Goal: Task Accomplishment & Management: Manage account settings

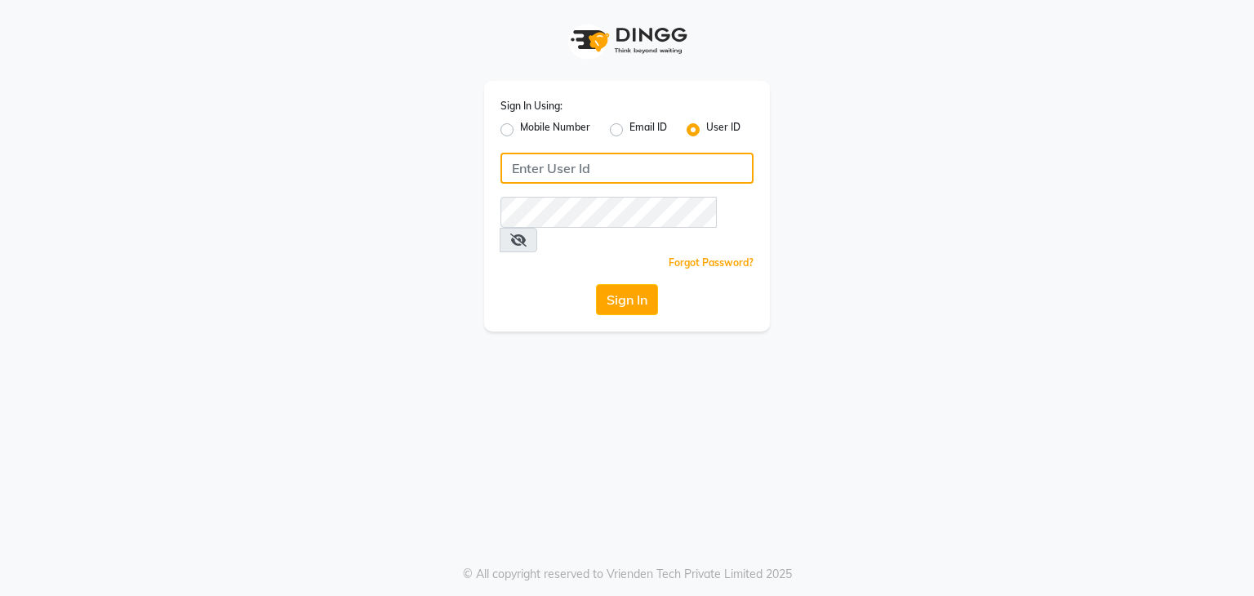
click at [590, 171] on input "Username" at bounding box center [627, 168] width 253 height 31
type input "umaaura"
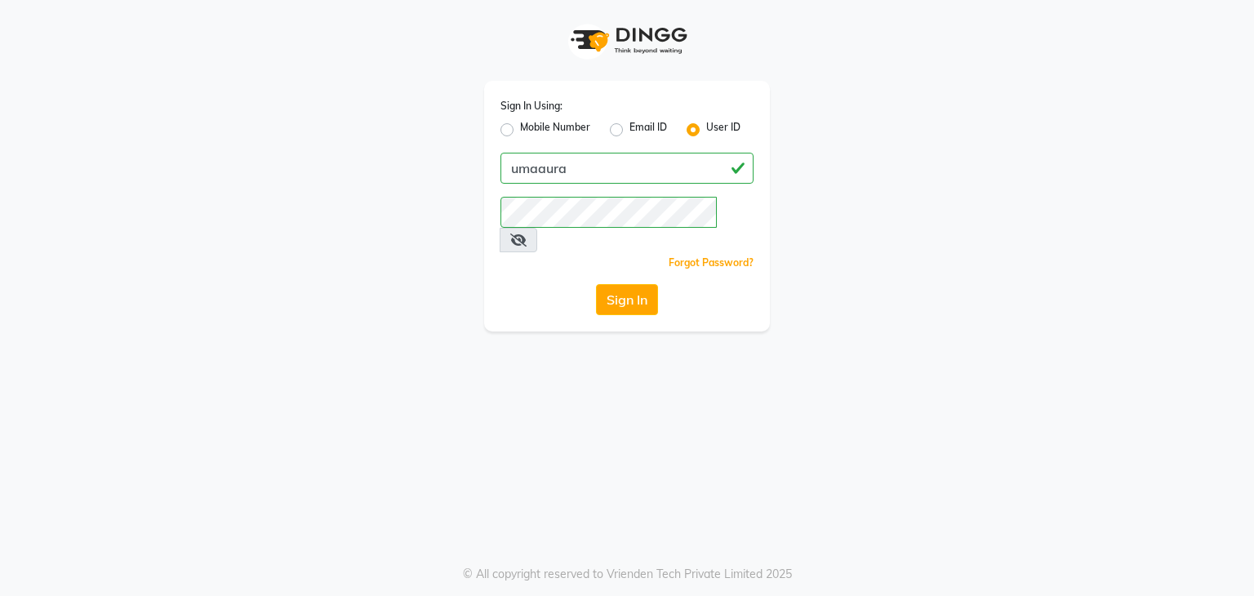
click at [902, 336] on div "Sign In Using: Mobile Number Email ID User ID umaaura Remember me Forgot Passwo…" at bounding box center [627, 298] width 1254 height 596
click at [527, 234] on icon at bounding box center [518, 240] width 16 height 13
click at [636, 284] on button "Sign In" at bounding box center [627, 299] width 62 height 31
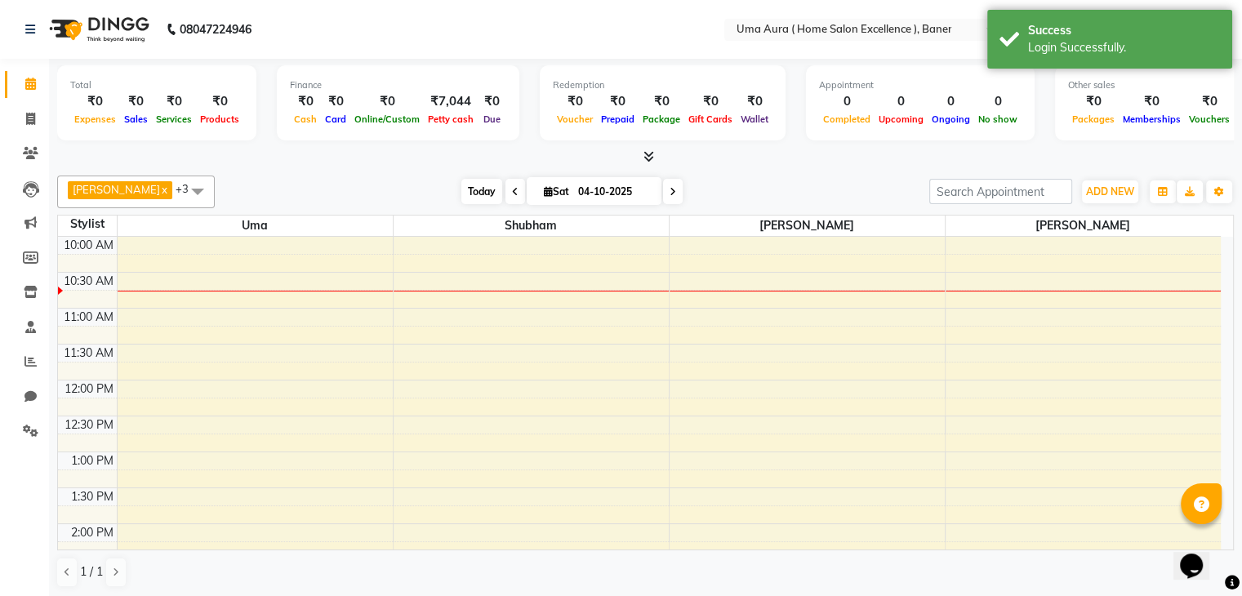
click at [466, 184] on span "Today" at bounding box center [481, 191] width 41 height 25
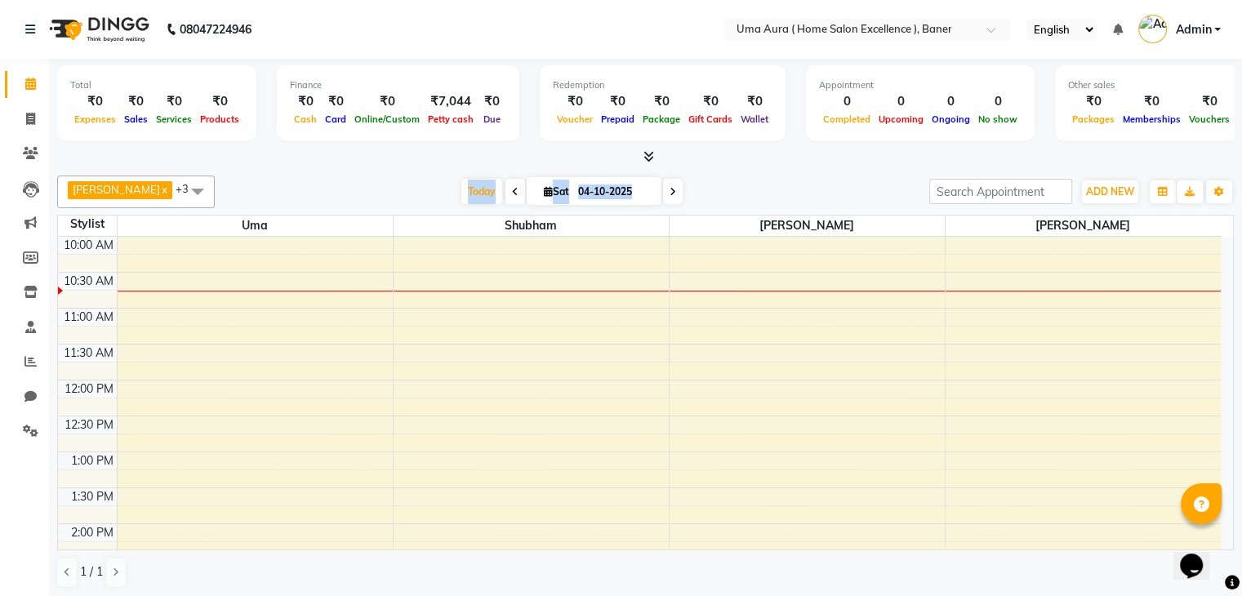
click at [381, 187] on div "[DATE] [DATE]" at bounding box center [572, 192] width 698 height 24
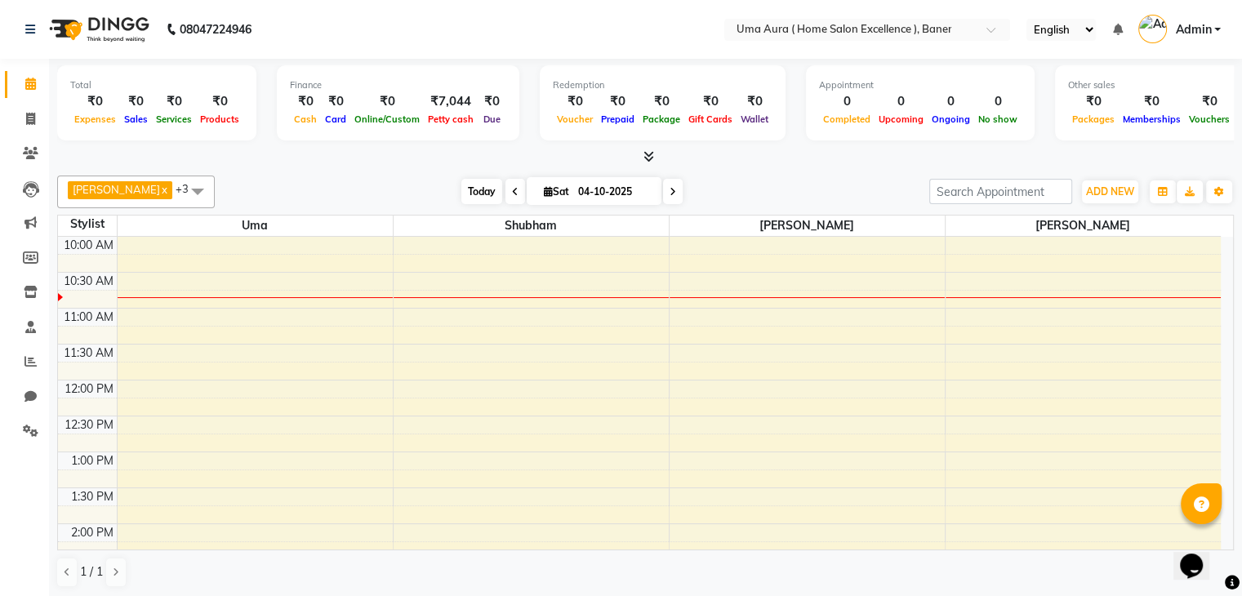
click at [470, 191] on span "Today" at bounding box center [481, 191] width 41 height 25
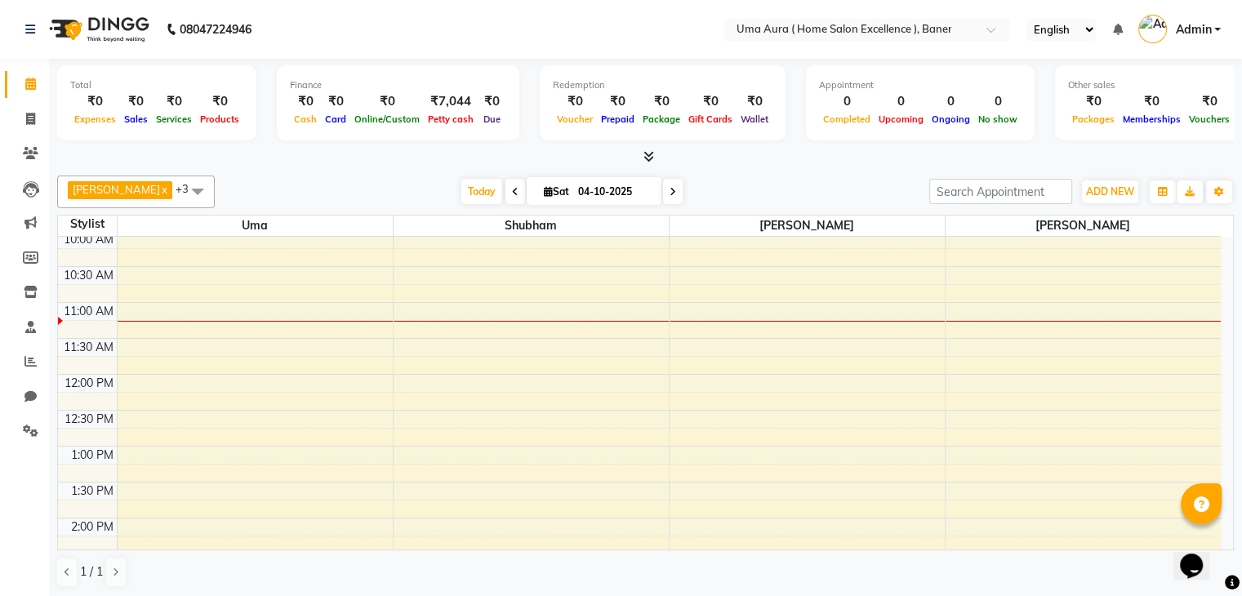
scroll to position [5, 0]
click at [461, 203] on span "Today" at bounding box center [481, 191] width 41 height 25
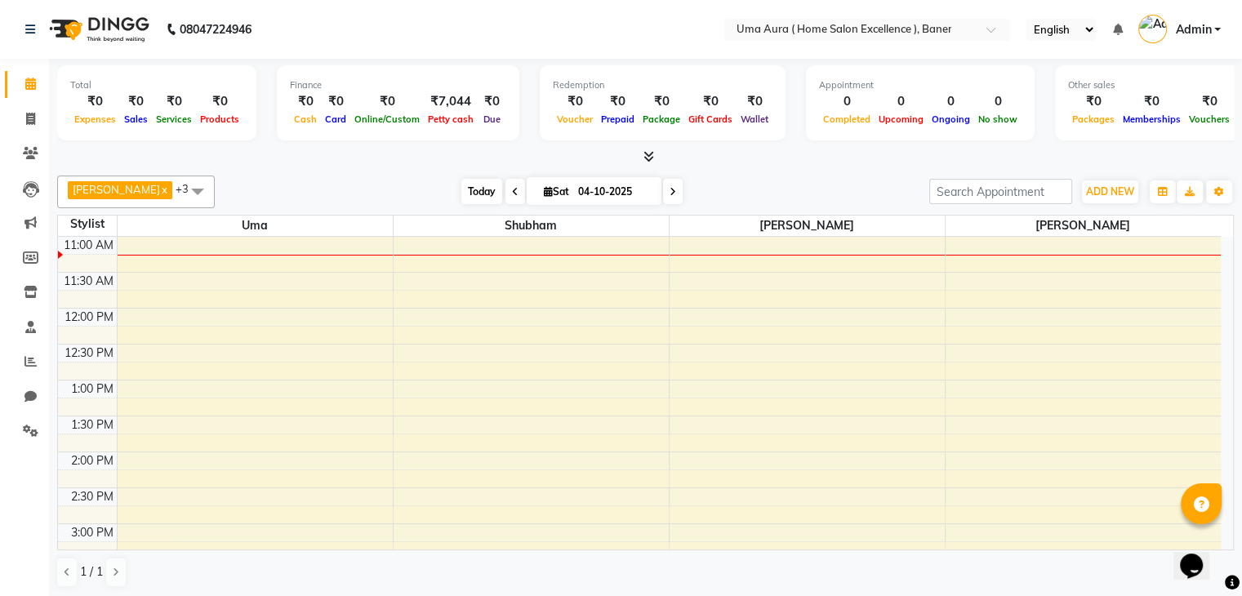
click at [461, 190] on span "Today" at bounding box center [481, 191] width 41 height 25
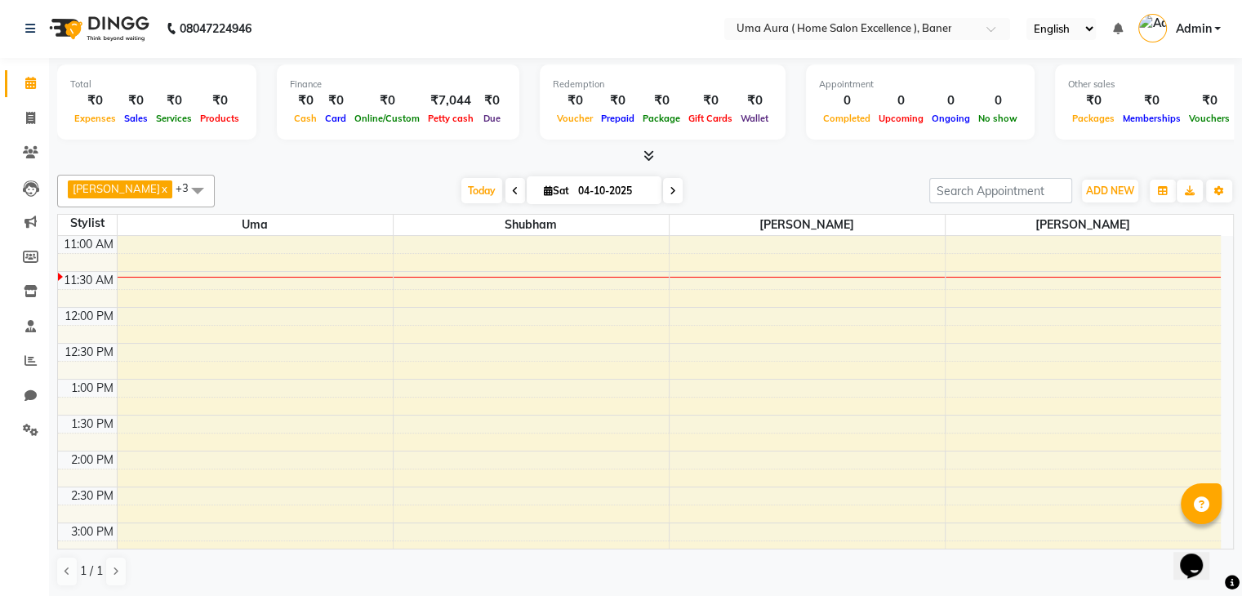
drag, startPoint x: 451, startPoint y: 419, endPoint x: 442, endPoint y: 406, distance: 15.9
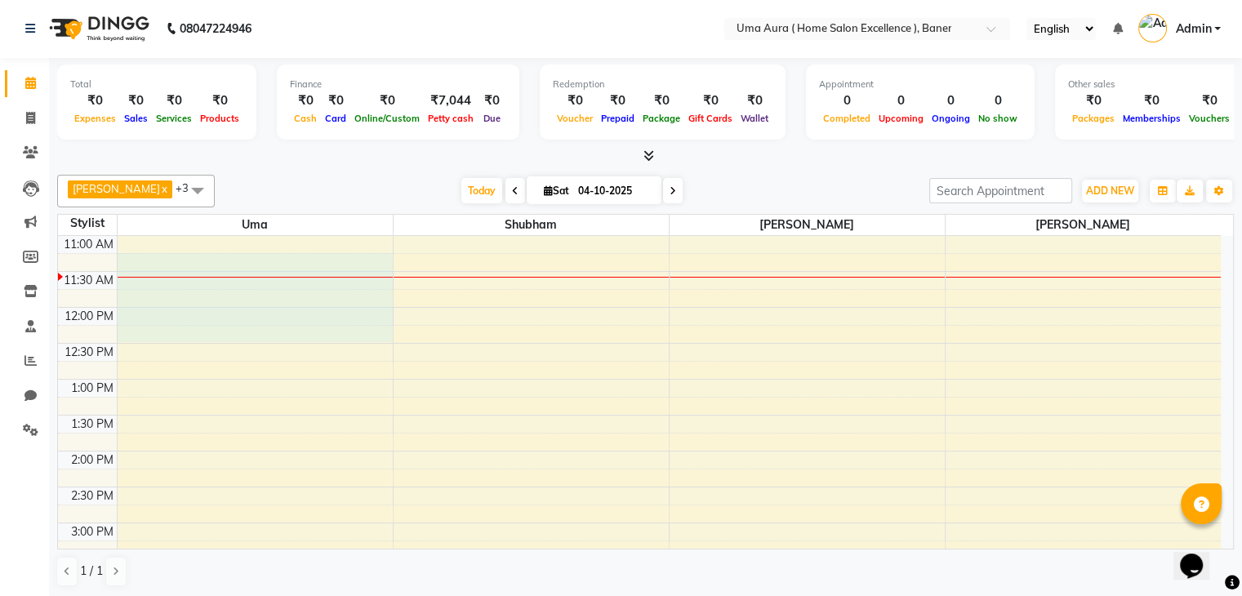
scroll to position [69, 0]
click at [377, 410] on div "10:00 AM 10:30 AM 11:00 AM 11:30 AM 12:00 PM 12:30 PM 1:00 PM 1:30 PM 2:00 PM 2…" at bounding box center [639, 526] width 1163 height 718
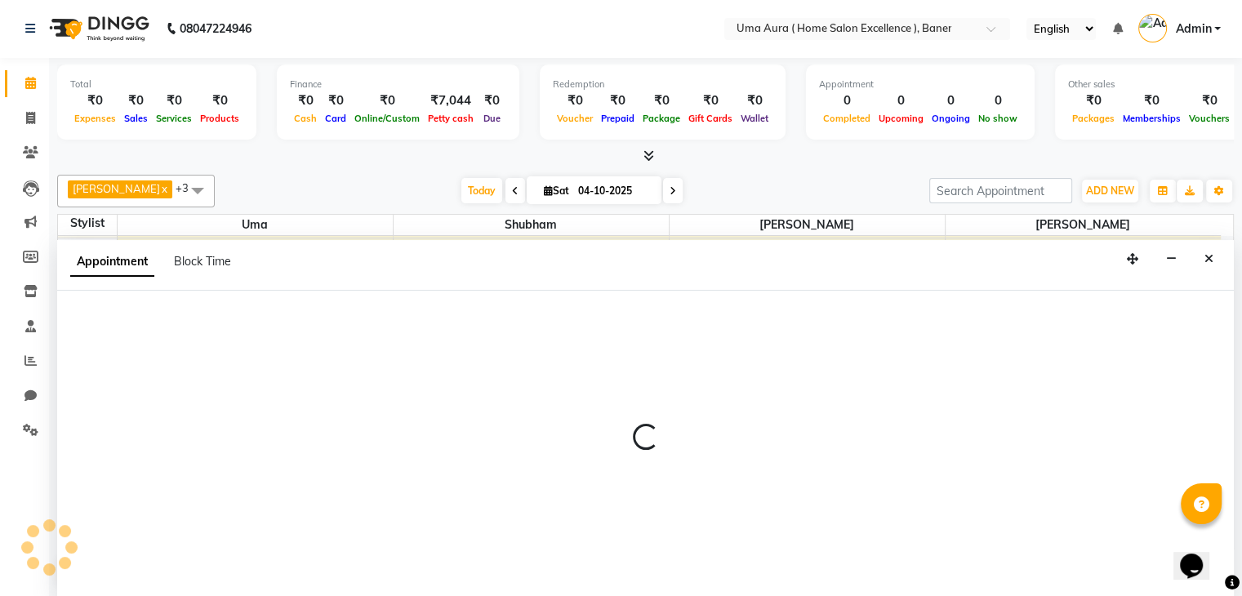
select select "92239"
select select "tentative"
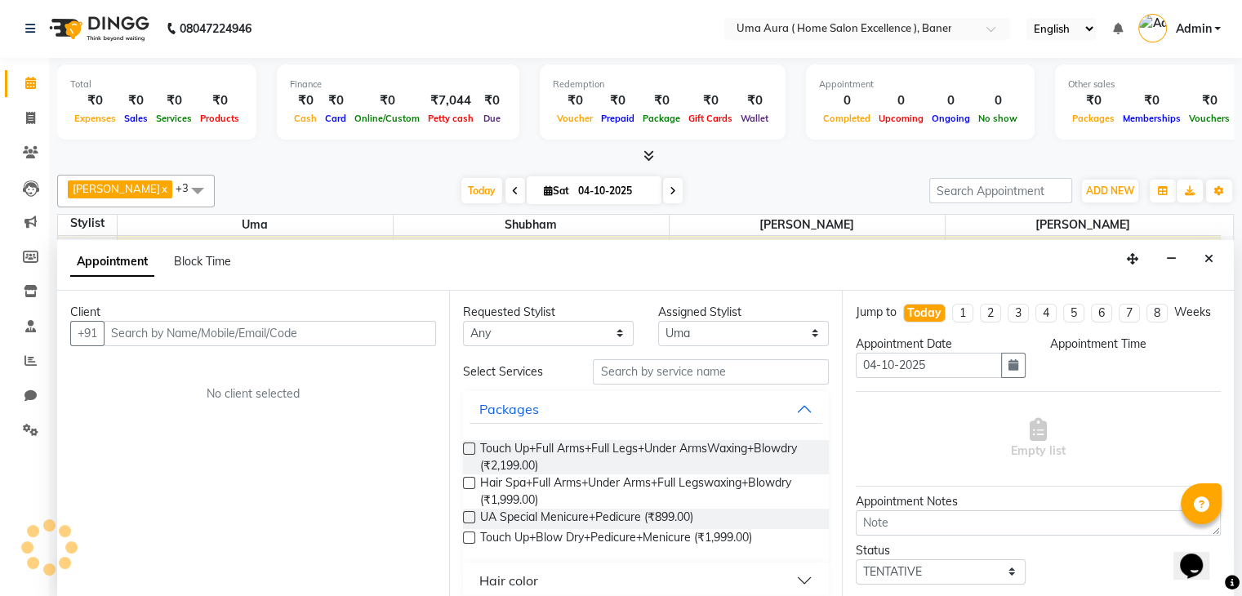
select select "735"
click at [470, 192] on span "Today" at bounding box center [481, 190] width 41 height 25
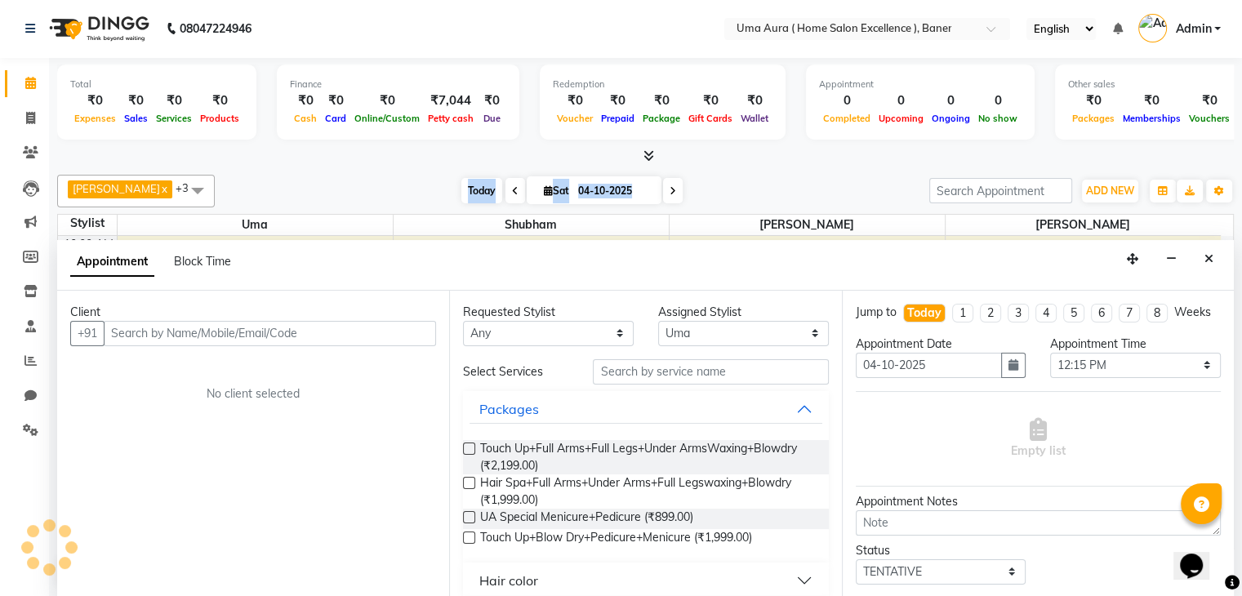
scroll to position [0, 0]
click at [470, 192] on span "Today" at bounding box center [481, 190] width 41 height 25
click at [1209, 257] on icon "Close" at bounding box center [1209, 258] width 9 height 11
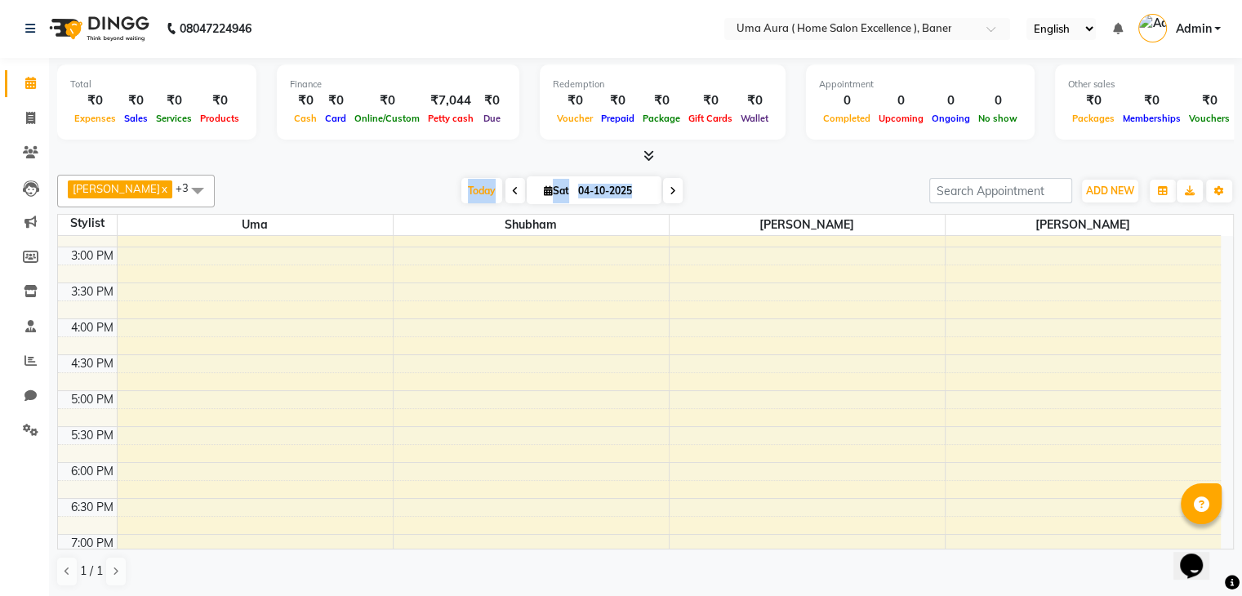
scroll to position [399, 0]
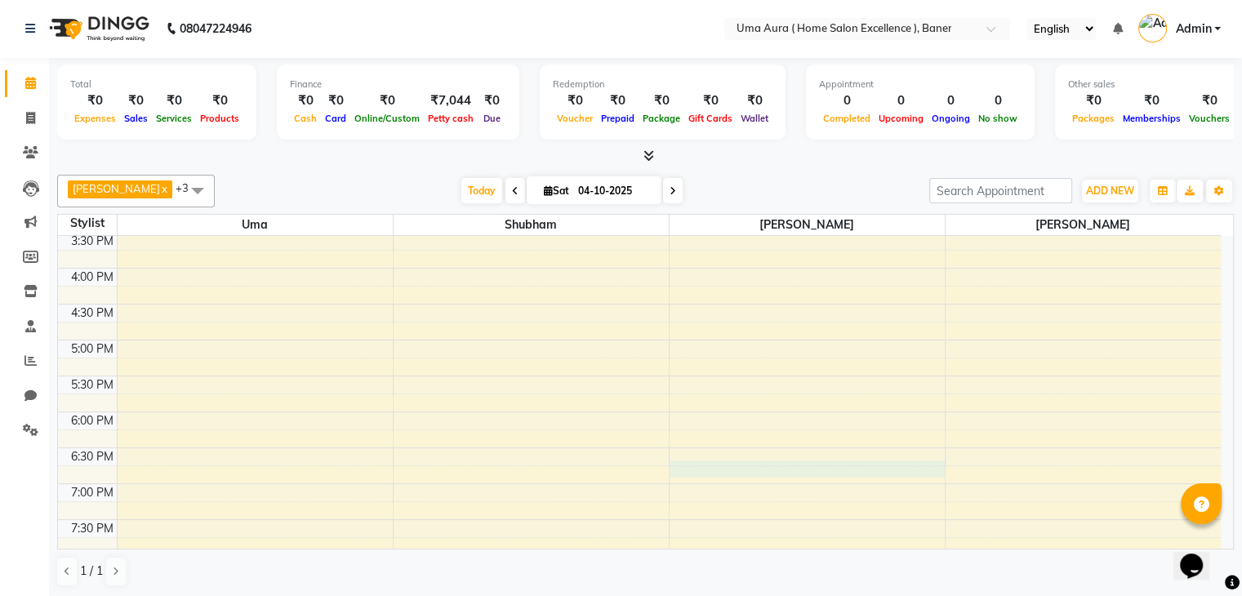
click at [859, 474] on div "10:00 AM 10:30 AM 11:00 AM 11:30 AM 12:00 PM 12:30 PM 1:00 PM 1:30 PM 2:00 PM 2…" at bounding box center [639, 196] width 1163 height 718
select select "92242"
select select "tentative"
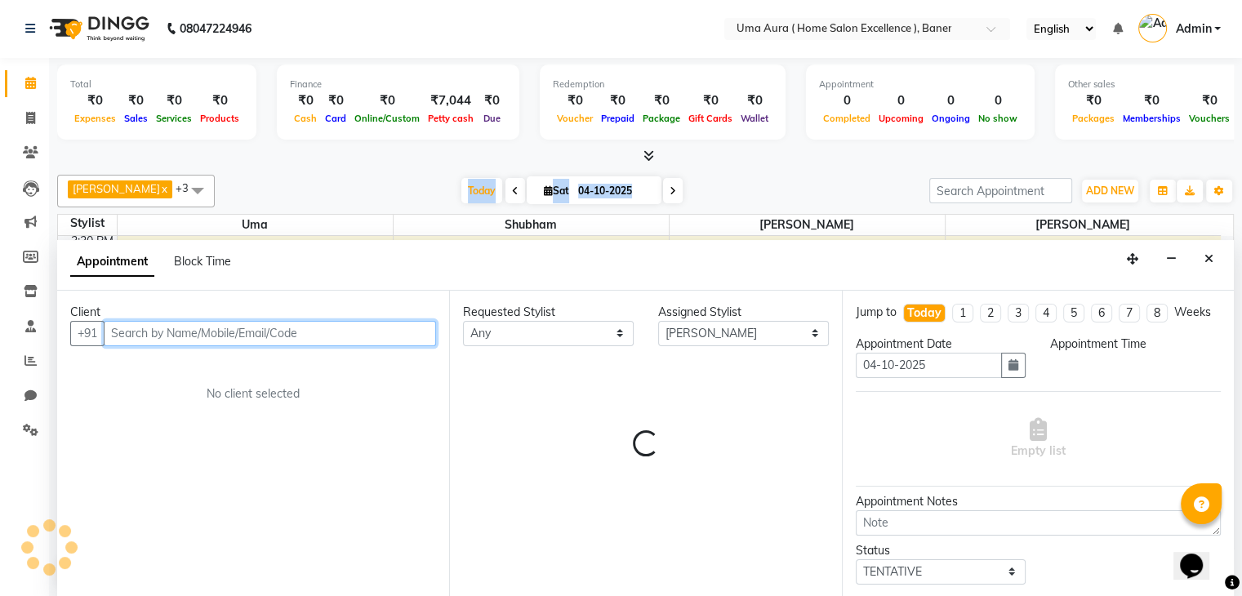
select select "1125"
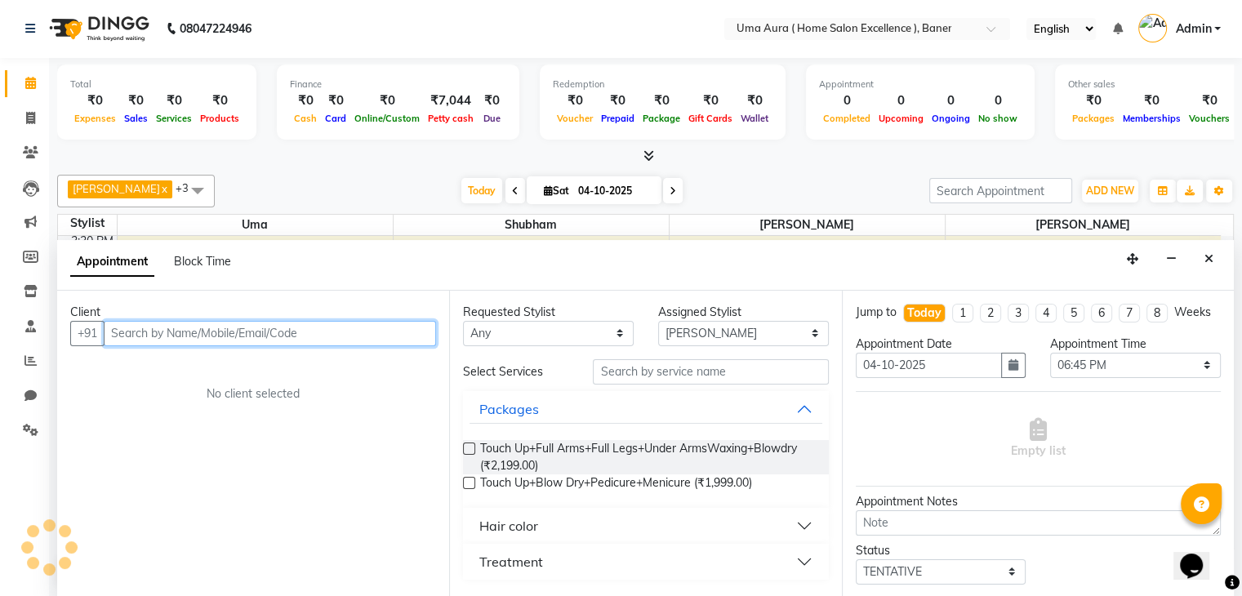
scroll to position [105, 0]
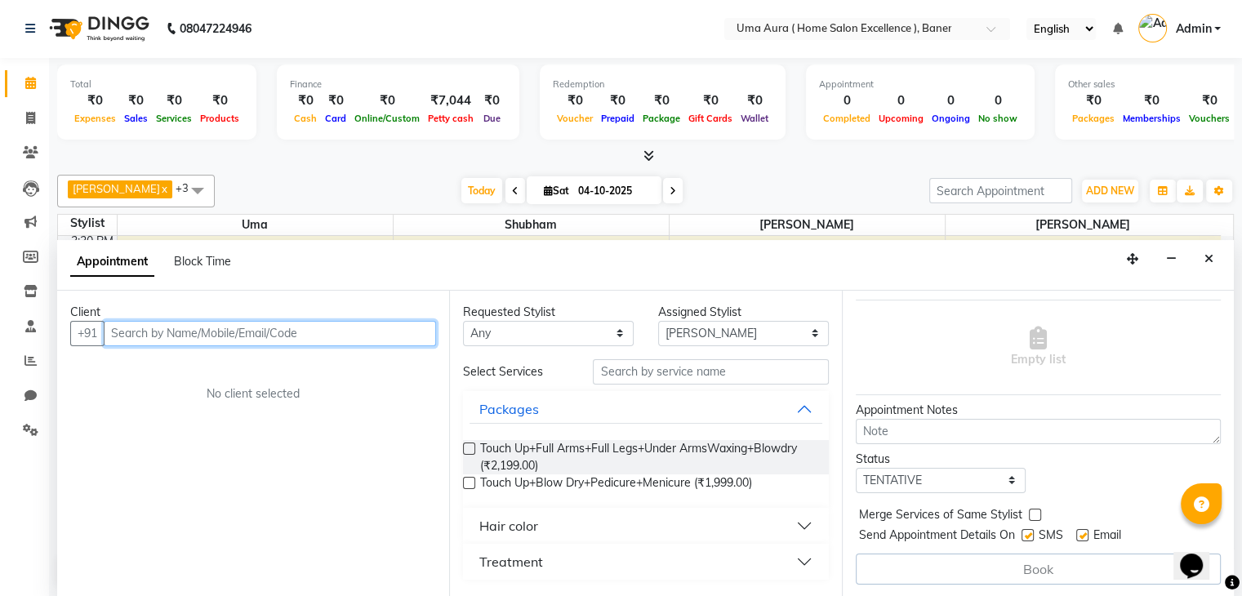
click at [1125, 427] on div "Jump to [DATE] 1 2 3 4 5 6 7 8 Weeks Appointment Date [DATE] Appointment Time S…" at bounding box center [1038, 444] width 392 height 307
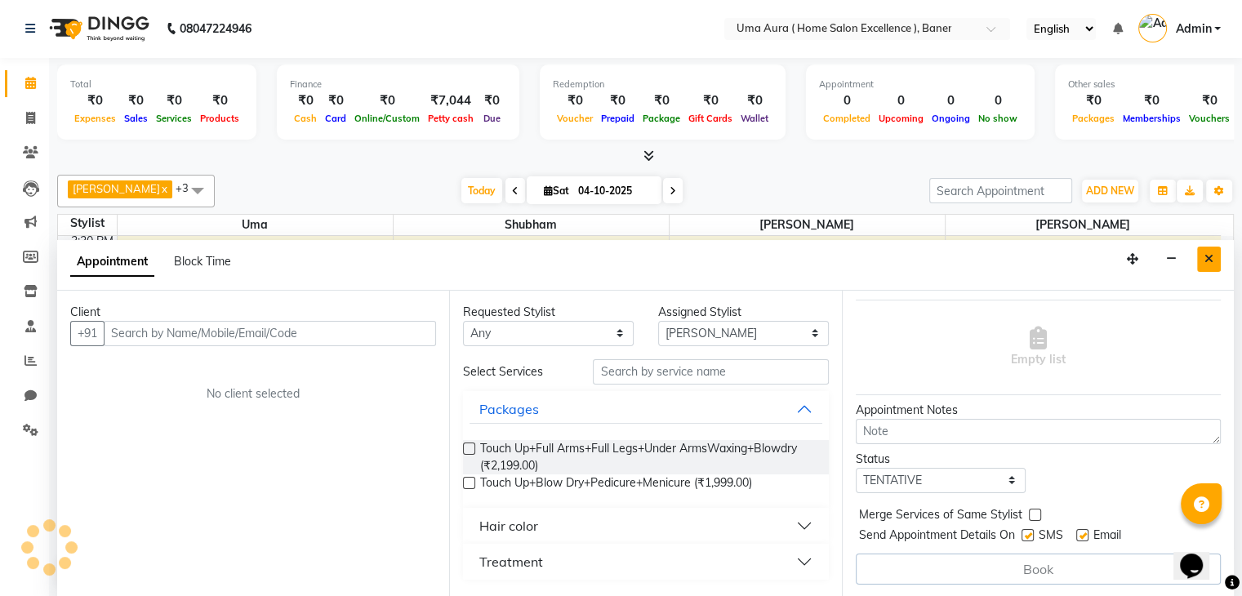
click at [1210, 253] on icon "Close" at bounding box center [1209, 258] width 9 height 11
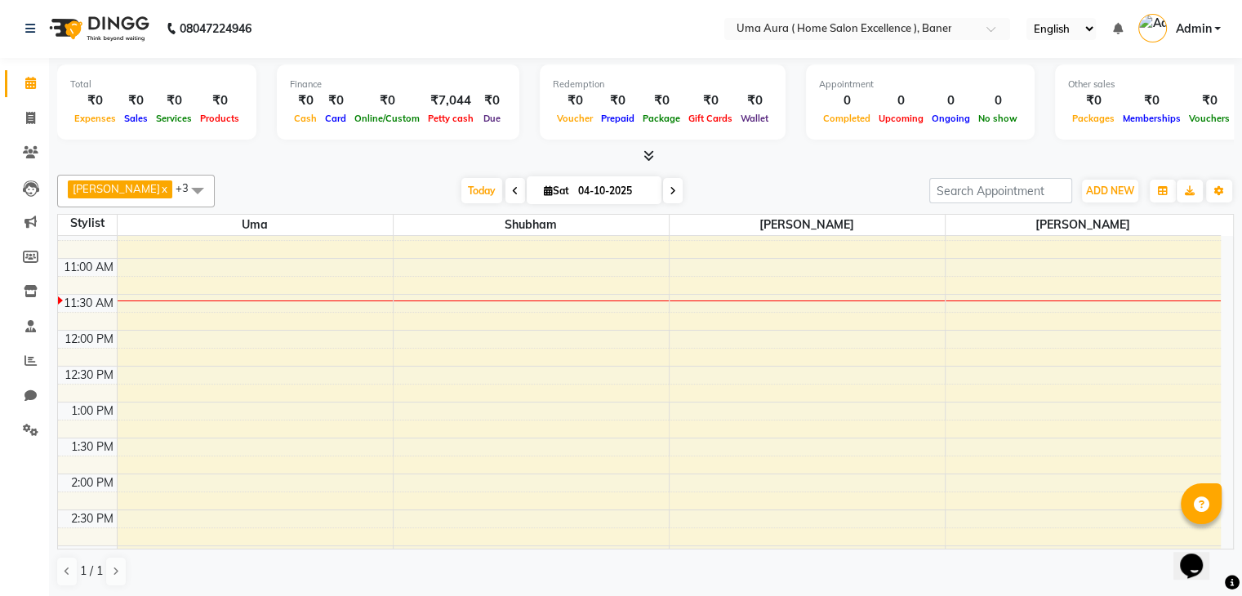
scroll to position [46, 0]
click at [834, 301] on div "10:00 AM 10:30 AM 11:00 AM 11:30 AM 12:00 PM 12:30 PM 1:00 PM 1:30 PM 2:00 PM 2…" at bounding box center [639, 549] width 1163 height 718
select select "92242"
select select "tentative"
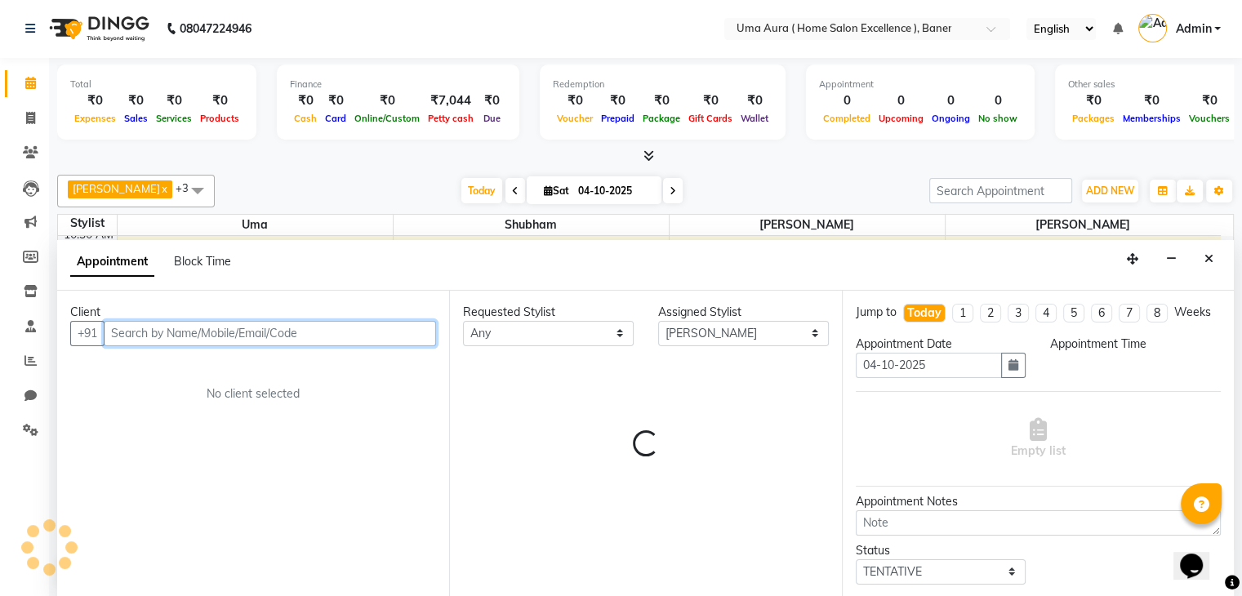
select select "690"
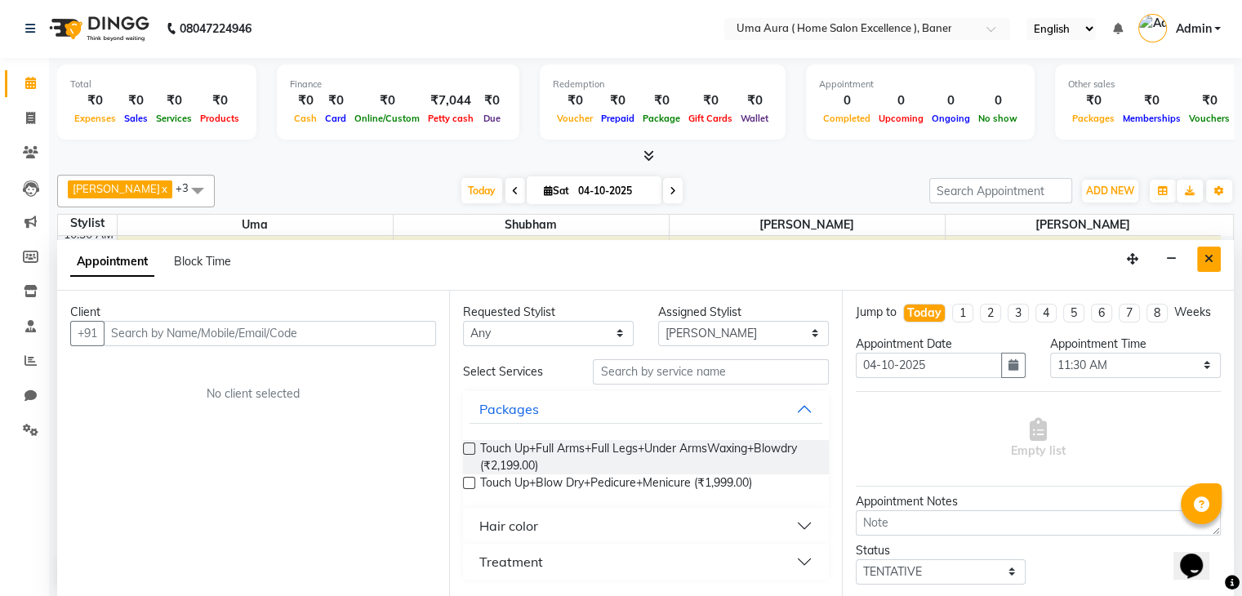
click at [1202, 249] on button "Close" at bounding box center [1209, 259] width 24 height 25
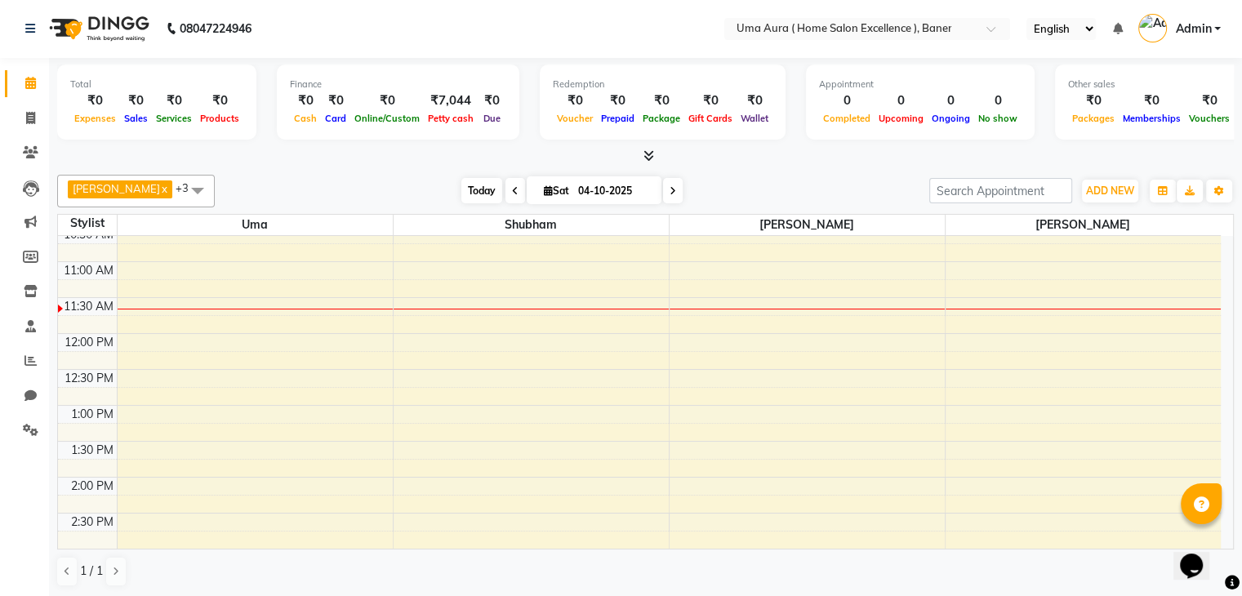
click at [461, 189] on span "Today" at bounding box center [481, 190] width 41 height 25
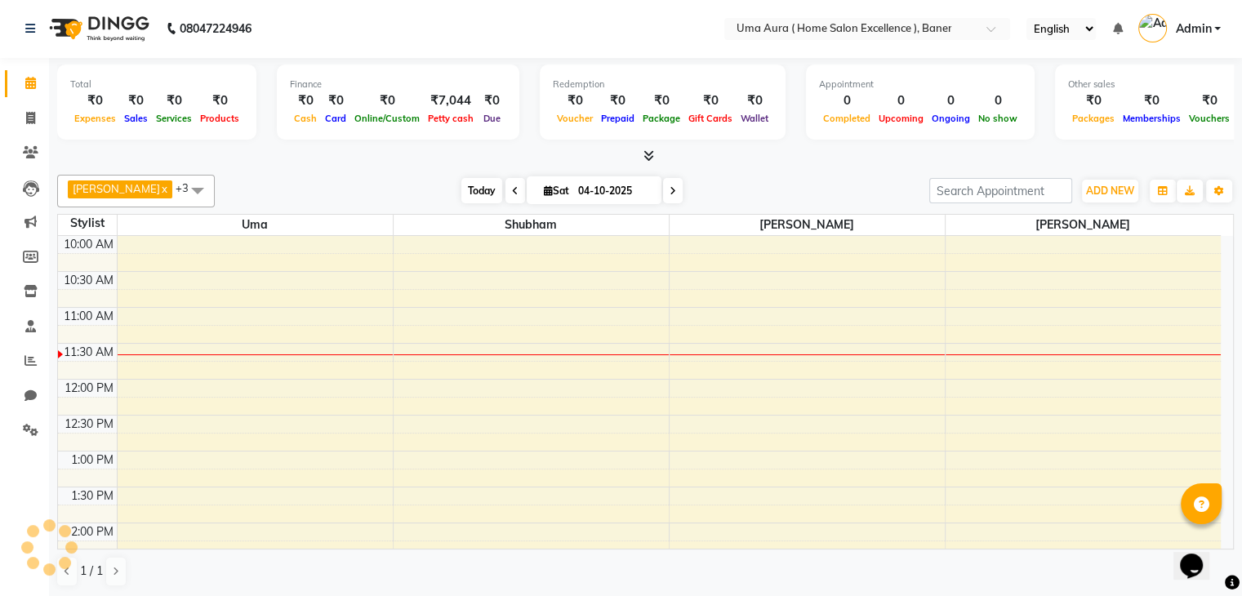
scroll to position [72, 0]
